Goal: Task Accomplishment & Management: Use online tool/utility

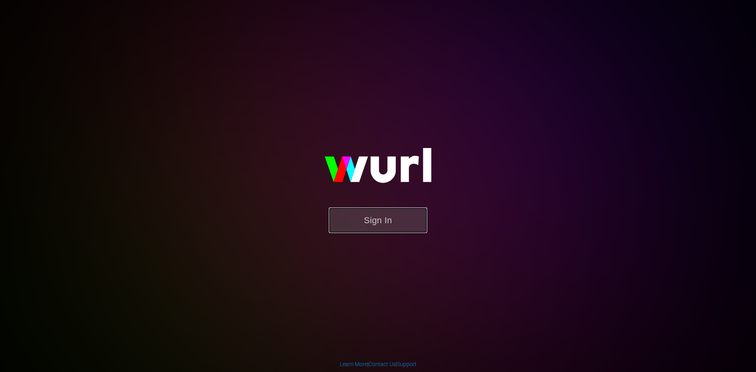
click at [396, 220] on button "Sign In" at bounding box center [378, 221] width 98 height 26
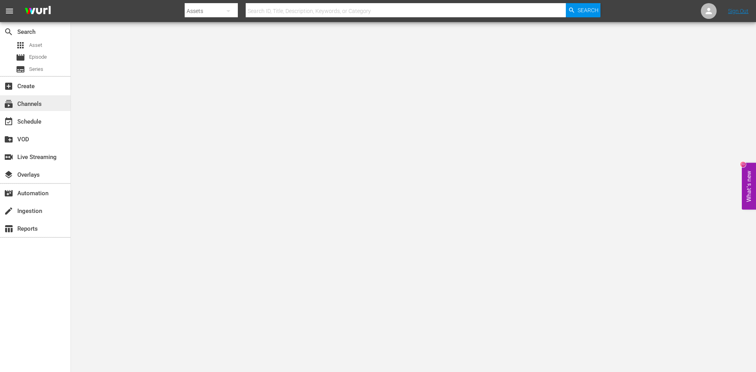
click at [34, 105] on div "subscriptions Channels" at bounding box center [22, 102] width 44 height 7
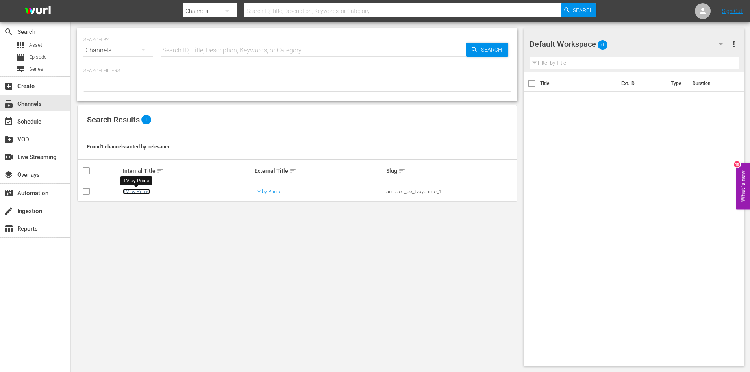
click at [135, 191] on link "TV by Prime" at bounding box center [136, 192] width 27 height 6
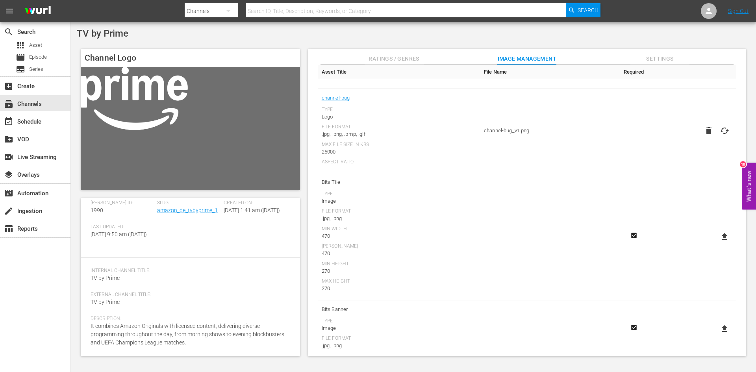
scroll to position [177, 0]
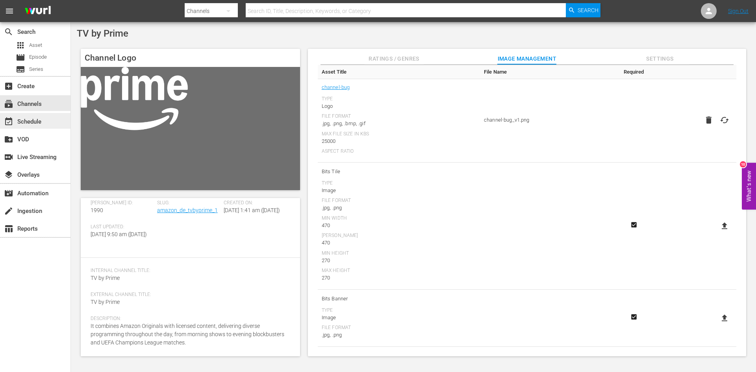
click at [17, 122] on div "event_available Schedule" at bounding box center [22, 120] width 44 height 7
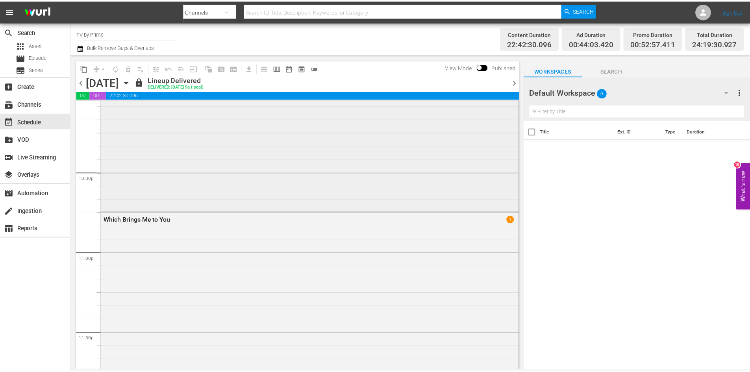
scroll to position [3545, 0]
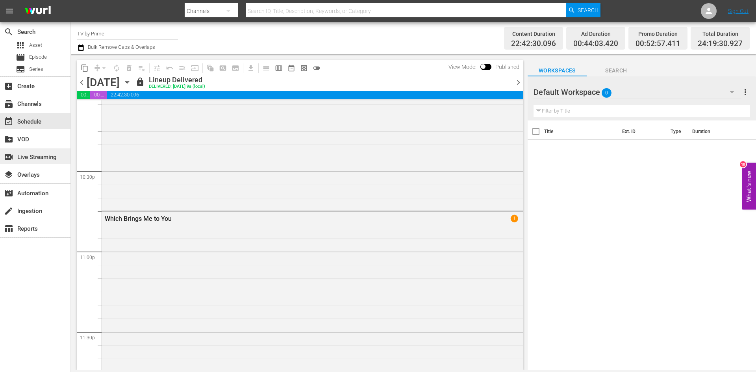
click at [30, 157] on div "switch_video Live Streaming" at bounding box center [22, 155] width 44 height 7
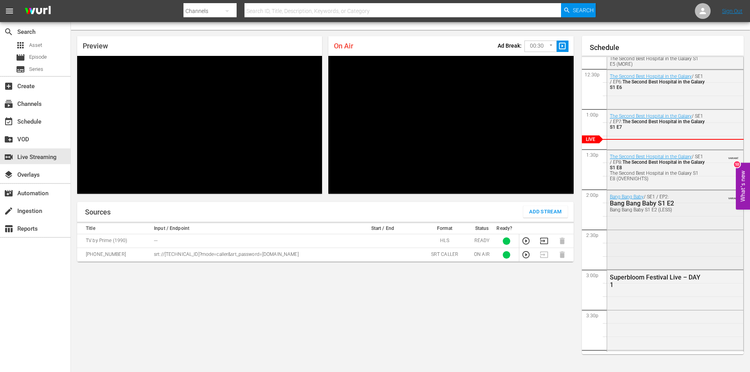
scroll to position [1006, 0]
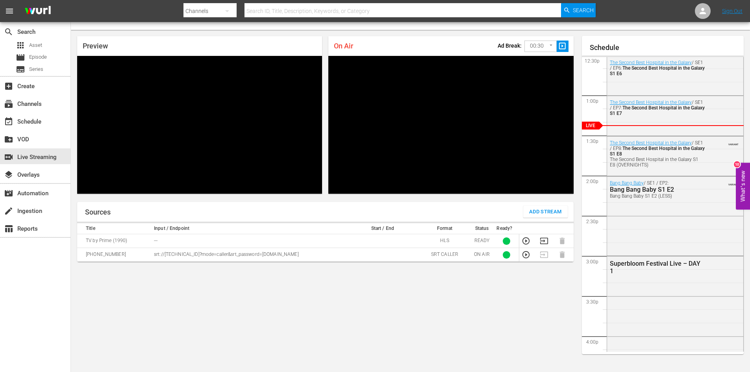
click at [422, 320] on div "Sources Add Stream Title Input / Endpoint Start / End Format Status Ready? TV b…" at bounding box center [325, 284] width 497 height 164
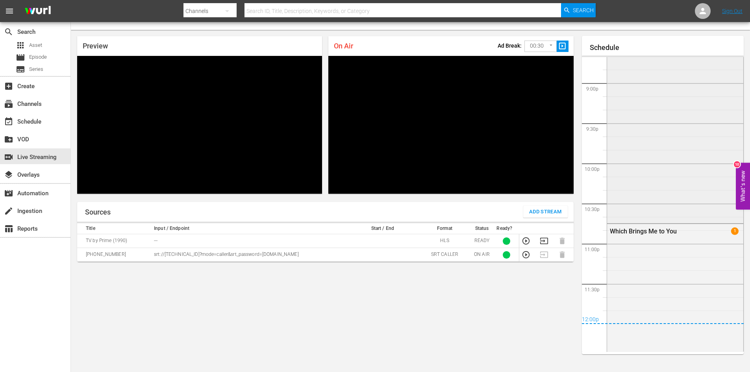
scroll to position [1668, 0]
click at [349, 318] on div "Sources Add Stream Title Input / Endpoint Start / End Format Status Ready? TV b…" at bounding box center [325, 284] width 497 height 164
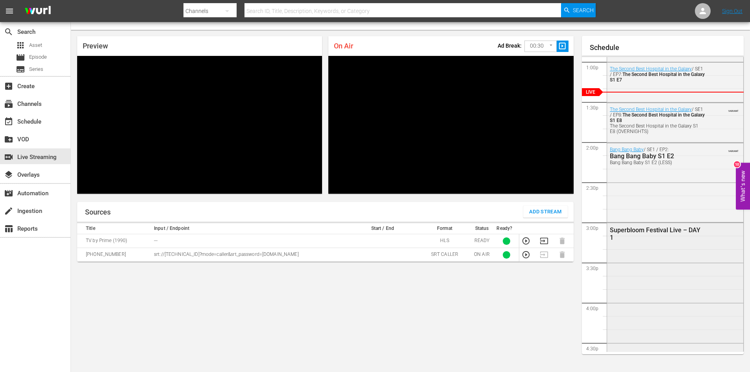
scroll to position [880, 0]
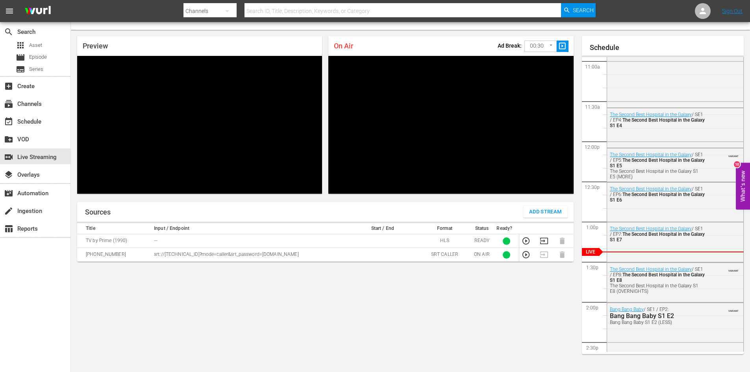
click at [479, 307] on div "Sources Add Stream Title Input / Endpoint Start / End Format Status Ready? TV b…" at bounding box center [325, 284] width 497 height 164
click at [17, 136] on div "create_new_folder VOD" at bounding box center [22, 138] width 44 height 7
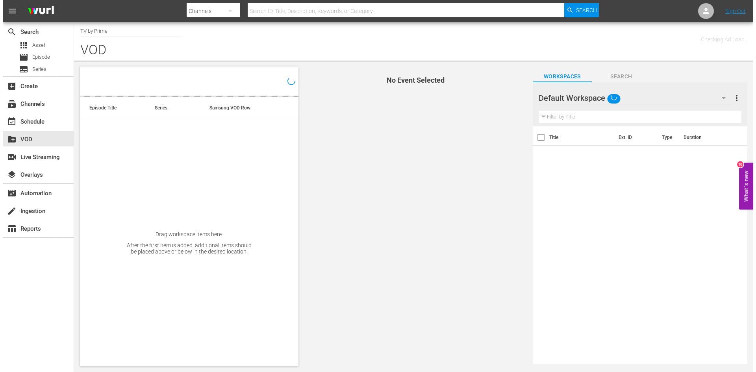
scroll to position [4, 0]
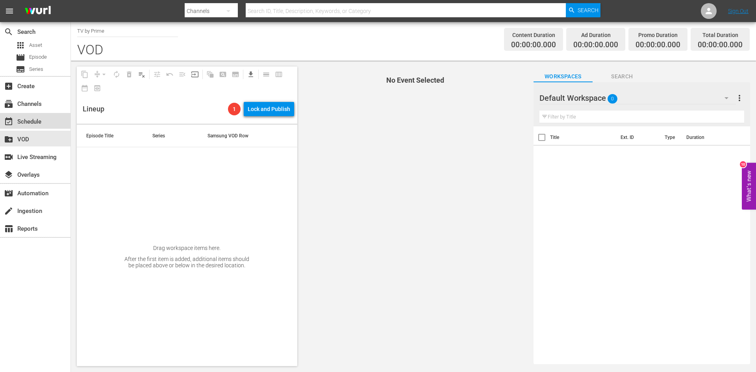
click at [17, 121] on div "event_available Schedule" at bounding box center [22, 120] width 44 height 7
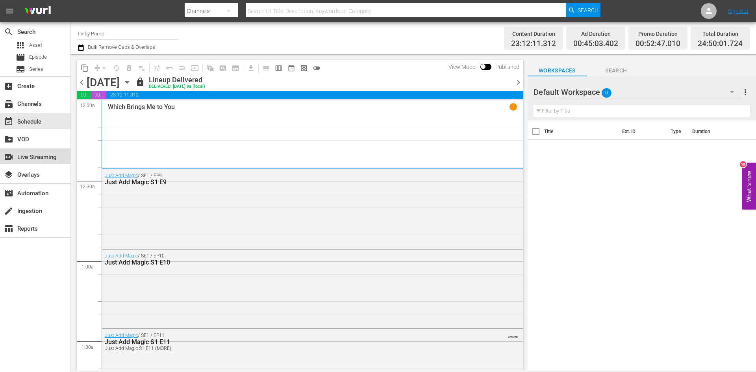
click at [32, 156] on div "switch_video Live Streaming" at bounding box center [22, 155] width 44 height 7
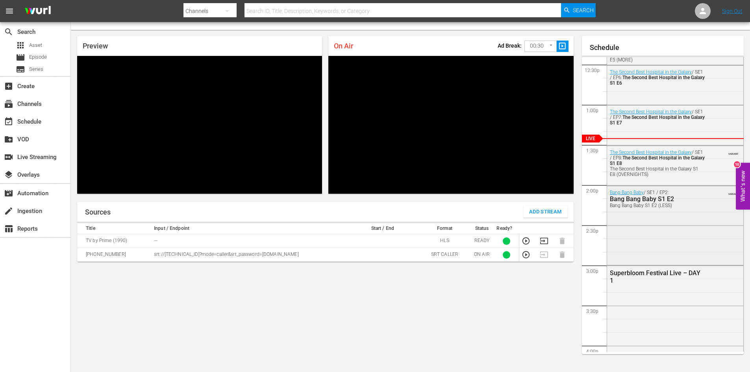
scroll to position [1010, 0]
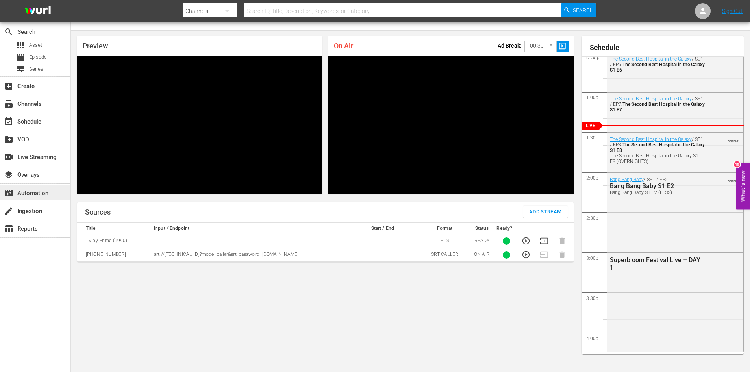
click at [22, 190] on div "movie_filter Automation" at bounding box center [22, 192] width 44 height 7
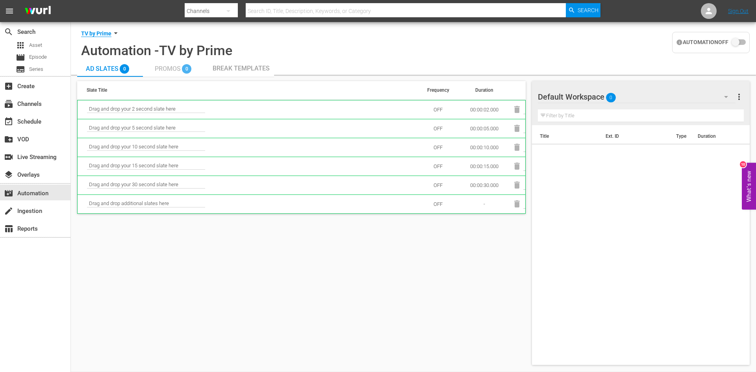
click at [168, 69] on span "Promos" at bounding box center [168, 68] width 26 height 7
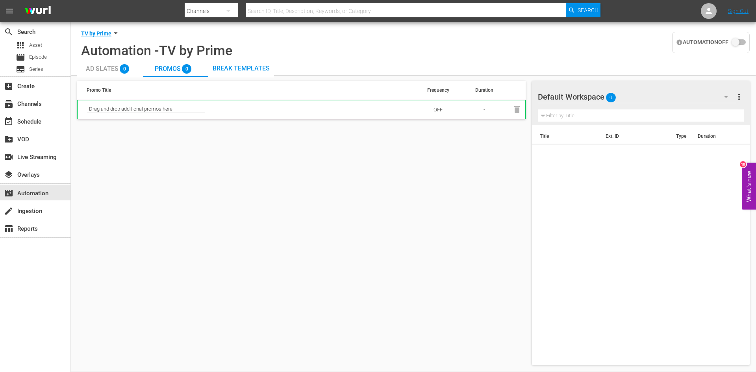
click at [91, 67] on span "Ad Slates" at bounding box center [102, 68] width 33 height 7
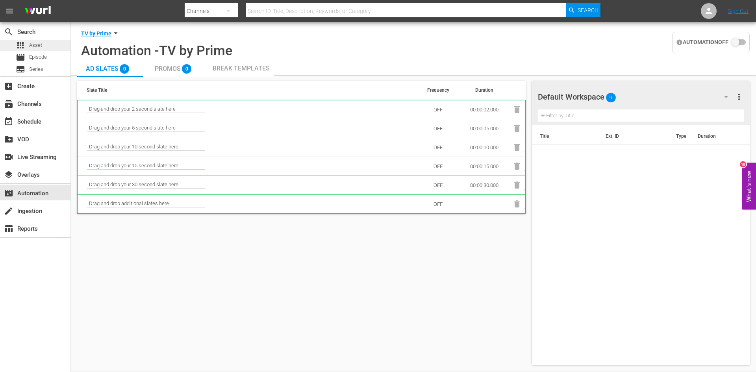
click at [31, 47] on span "Asset" at bounding box center [35, 45] width 13 height 8
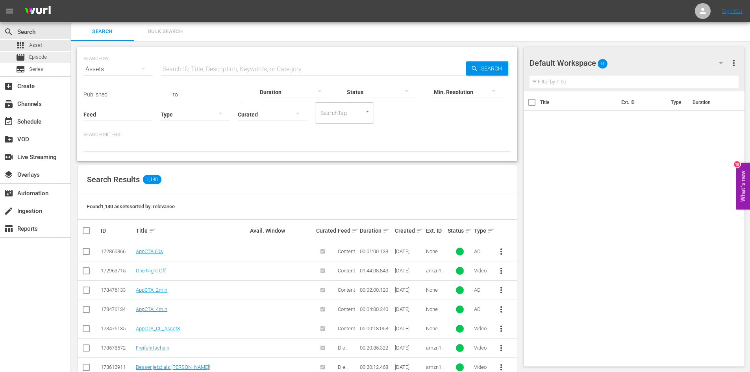
click at [44, 57] on span "Episode" at bounding box center [38, 57] width 18 height 8
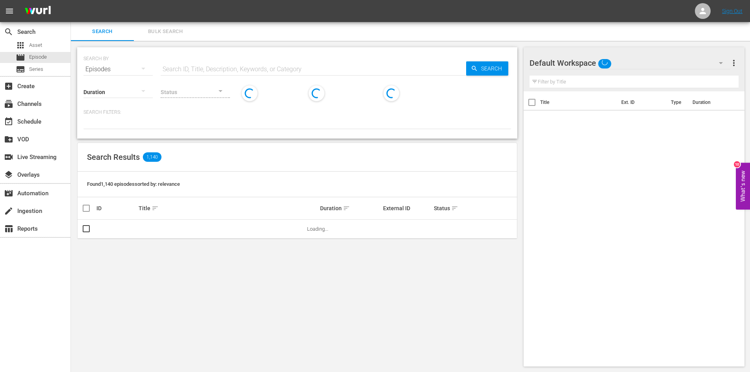
click at [3, 6] on button "menu" at bounding box center [9, 11] width 19 height 19
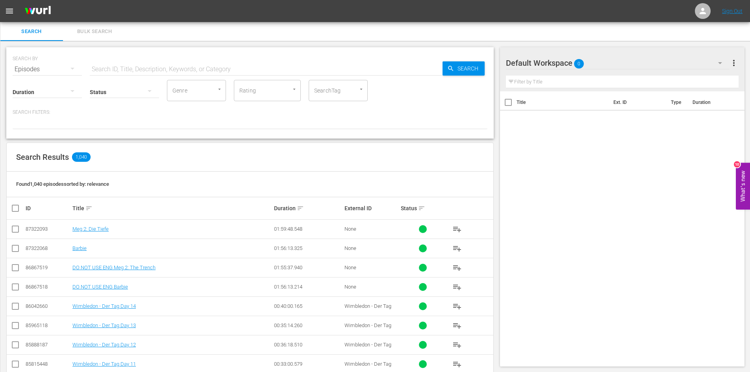
click at [7, 6] on button "menu" at bounding box center [9, 11] width 19 height 19
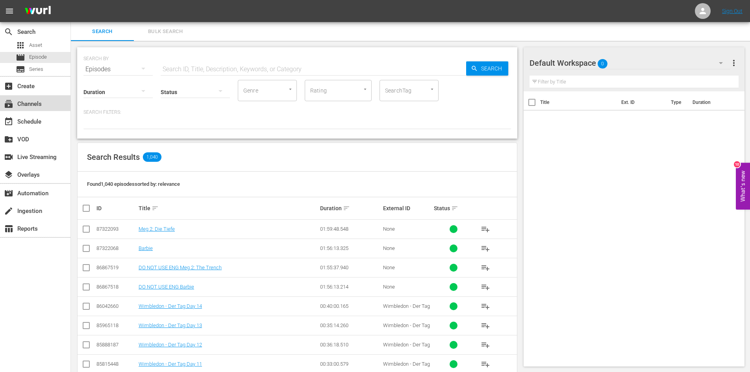
click at [22, 103] on div "subscriptions Channels" at bounding box center [22, 102] width 44 height 7
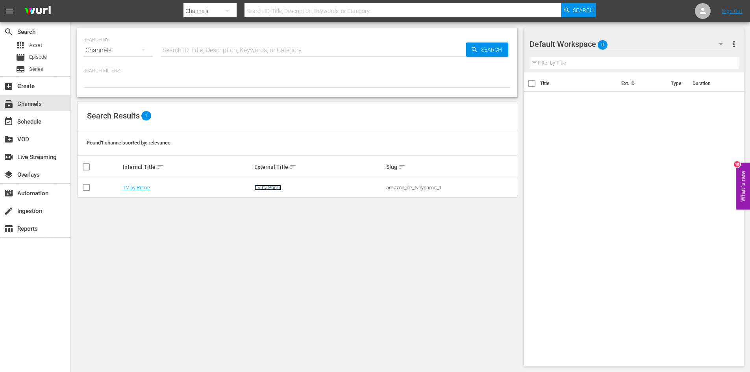
click at [265, 186] on link "TV by Prime" at bounding box center [267, 188] width 27 height 6
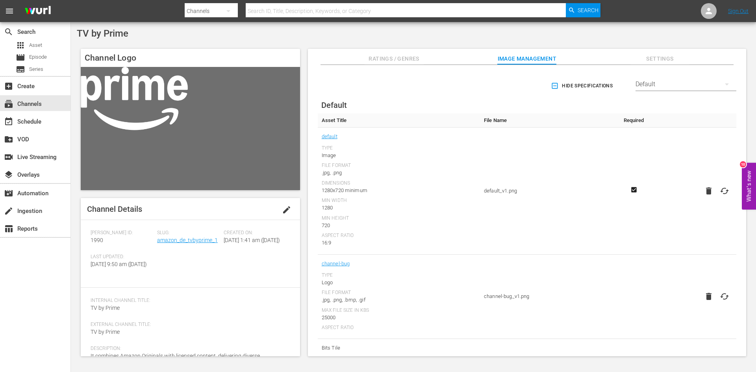
click at [479, 30] on div "TV by Prime" at bounding box center [414, 33] width 674 height 11
click at [226, 11] on icon "button" at bounding box center [228, 10] width 9 height 9
click at [206, 28] on div "Channels" at bounding box center [210, 33] width 32 height 13
click at [362, 9] on input "text" at bounding box center [406, 11] width 320 height 19
click at [32, 312] on div "search Search apps Asset movie Episode subtitles Series add_box Create subscrip…" at bounding box center [35, 208] width 71 height 372
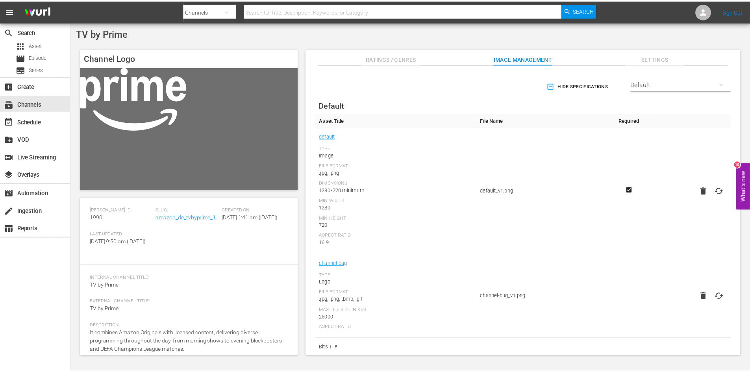
scroll to position [46, 0]
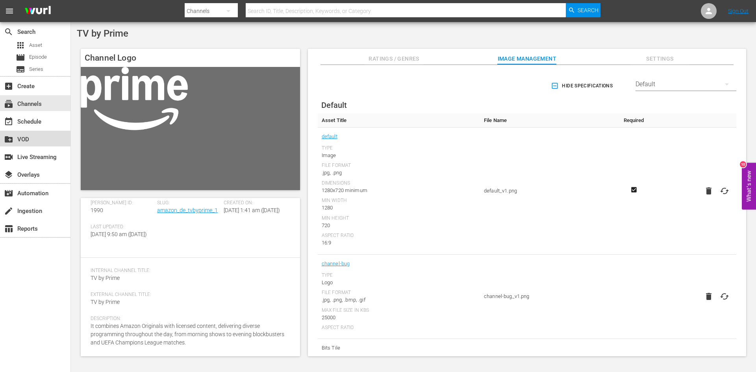
click at [21, 138] on div "create_new_folder VOD" at bounding box center [22, 138] width 44 height 7
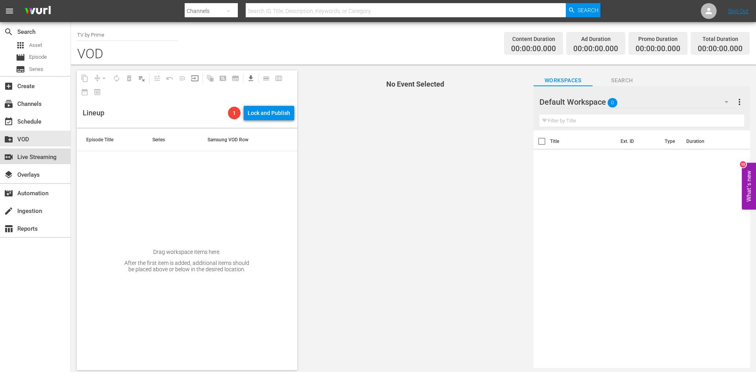
click at [17, 158] on div "switch_video Live Streaming" at bounding box center [22, 155] width 44 height 7
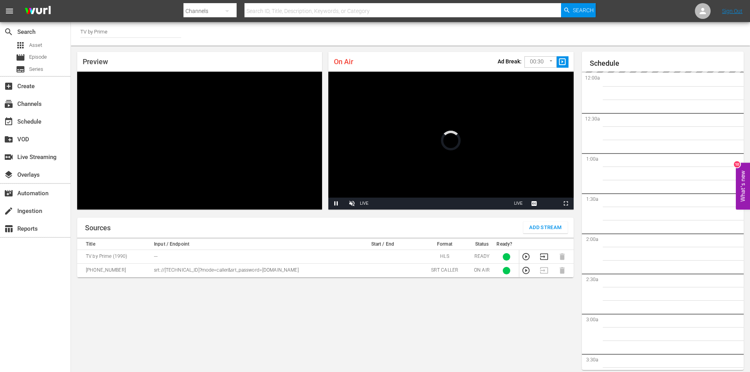
scroll to position [957, 0]
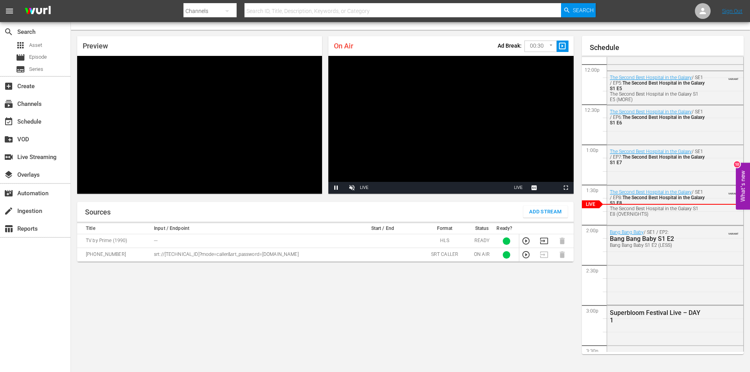
click at [445, 326] on div "Sources Add Stream Title Input / Endpoint Start / End Format Status Ready? TV b…" at bounding box center [325, 284] width 497 height 164
click at [336, 307] on div "Sources Add Stream Title Input / Endpoint Start / End Format Status Ready? TV b…" at bounding box center [325, 284] width 497 height 164
click at [394, 305] on div "Sources Add Stream Title Input / Endpoint Start / End Format Status Ready? TV b…" at bounding box center [325, 284] width 497 height 164
click at [460, 319] on div "Sources Add Stream Title Input / Endpoint Start / End Format Status Ready? TV b…" at bounding box center [325, 284] width 497 height 164
